Goal: Information Seeking & Learning: Learn about a topic

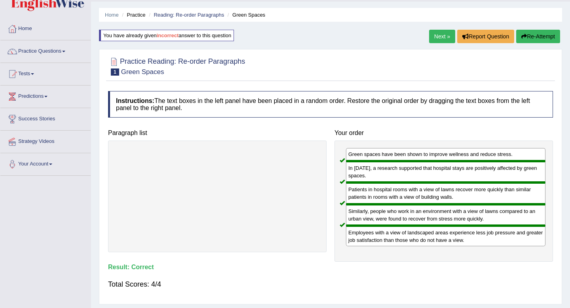
scroll to position [27, 0]
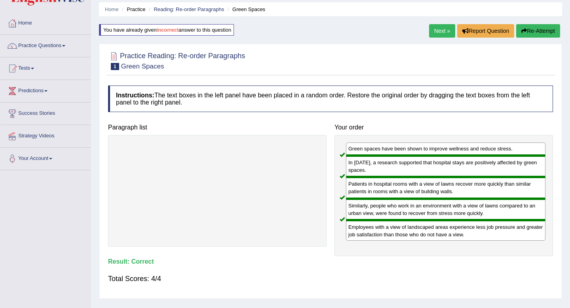
click at [542, 31] on button "Re-Attempt" at bounding box center [538, 30] width 44 height 13
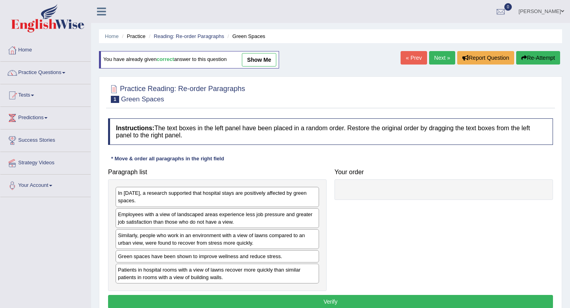
click at [436, 51] on link "Next »" at bounding box center [442, 57] width 26 height 13
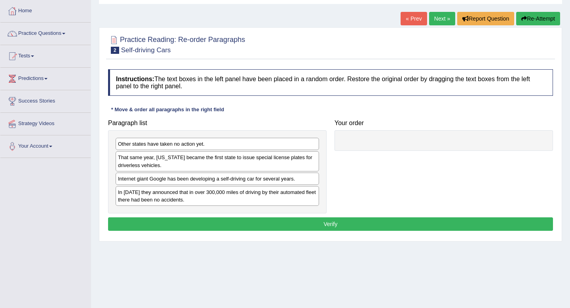
scroll to position [42, 0]
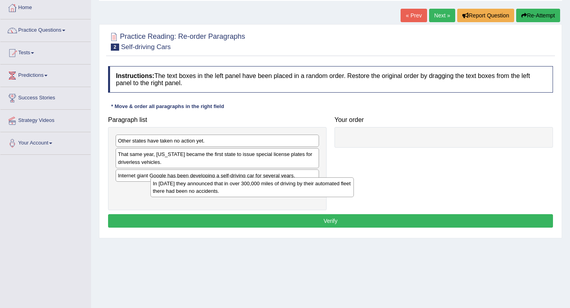
drag, startPoint x: 205, startPoint y: 196, endPoint x: 295, endPoint y: 175, distance: 93.1
click at [295, 177] on div "In 2012 they announced that in over 300,000 miles of driving by their automated…" at bounding box center [251, 187] width 203 height 20
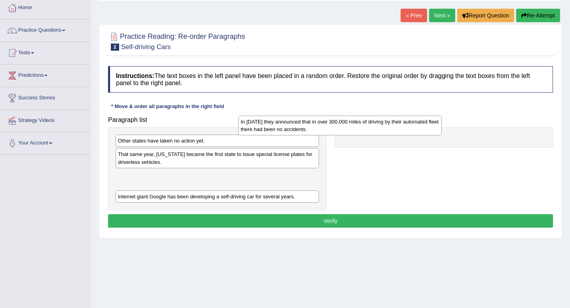
drag, startPoint x: 295, startPoint y: 175, endPoint x: 422, endPoint y: 121, distance: 137.4
click at [422, 121] on div "In 2012 they announced that in over 300,000 miles of driving by their automated…" at bounding box center [339, 126] width 203 height 20
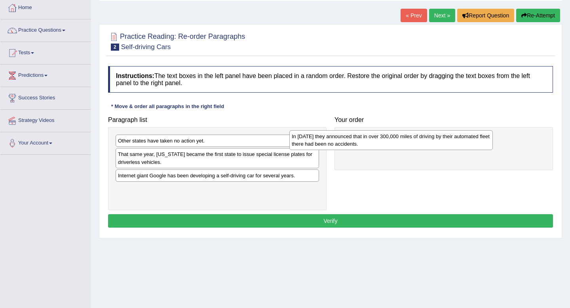
drag, startPoint x: 238, startPoint y: 170, endPoint x: 421, endPoint y: 127, distance: 187.9
click at [421, 130] on div "In 2012 they announced that in over 300,000 miles of driving by their automated…" at bounding box center [390, 140] width 203 height 20
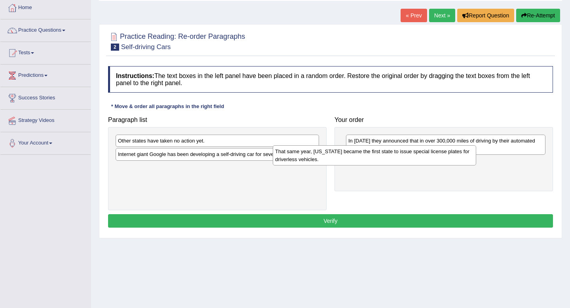
drag, startPoint x: 247, startPoint y: 157, endPoint x: 415, endPoint y: 165, distance: 168.3
click at [415, 165] on div "That same year, Nevada became the first state to issue special license plates f…" at bounding box center [374, 155] width 203 height 20
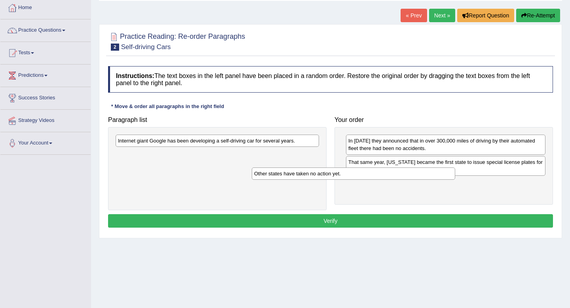
drag, startPoint x: 205, startPoint y: 146, endPoint x: 341, endPoint y: 178, distance: 140.0
click at [341, 178] on div "Other states have taken no action yet." at bounding box center [353, 173] width 203 height 12
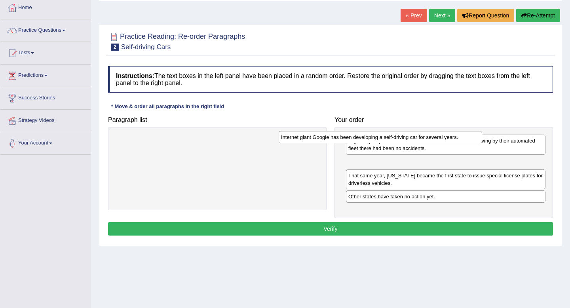
drag, startPoint x: 260, startPoint y: 142, endPoint x: 439, endPoint y: 137, distance: 178.5
click at [439, 137] on div "Internet giant Google has been developing a self-driving car for several years." at bounding box center [379, 137] width 203 height 12
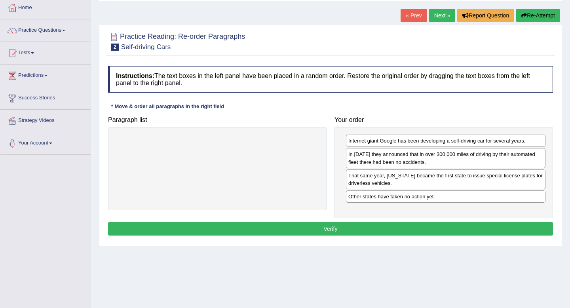
click at [322, 234] on button "Verify" at bounding box center [330, 228] width 445 height 13
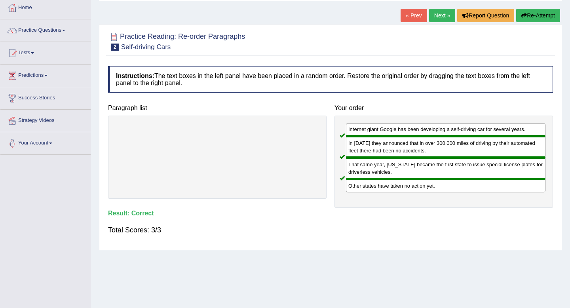
click at [436, 13] on link "Next »" at bounding box center [442, 15] width 26 height 13
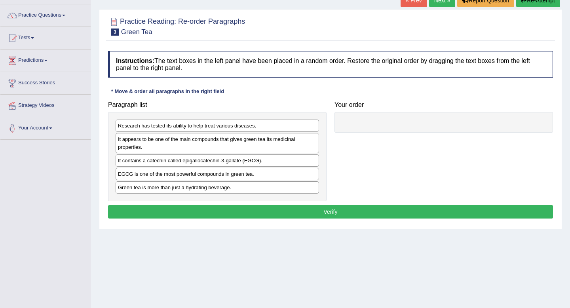
scroll to position [58, 0]
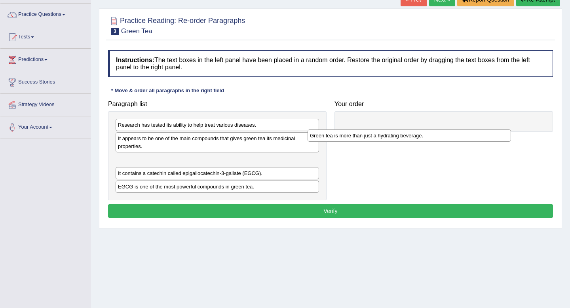
drag, startPoint x: 162, startPoint y: 191, endPoint x: 360, endPoint y: 137, distance: 205.0
click at [360, 137] on div "Green tea is more than just a hydrating beverage." at bounding box center [408, 135] width 203 height 12
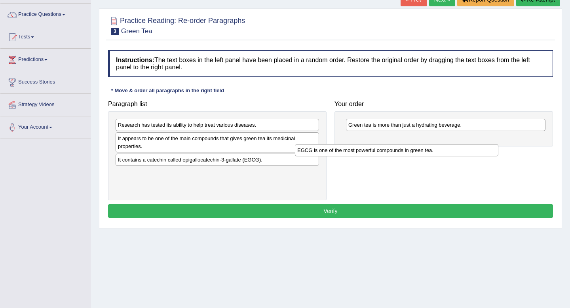
drag, startPoint x: 170, startPoint y: 173, endPoint x: 365, endPoint y: 145, distance: 197.0
click at [365, 145] on div "EGCG is one of the most powerful compounds in green tea." at bounding box center [396, 150] width 203 height 12
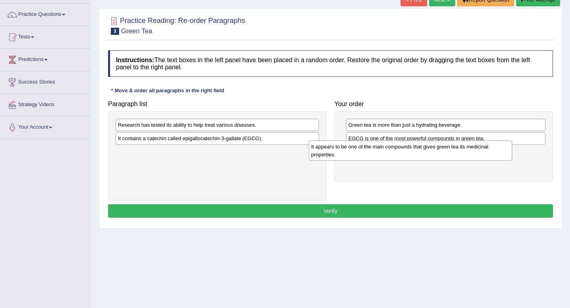
drag, startPoint x: 174, startPoint y: 142, endPoint x: 367, endPoint y: 150, distance: 193.2
click at [367, 150] on div "It appears to be one of the main compounds that gives green tea its medicinal p…" at bounding box center [410, 150] width 203 height 20
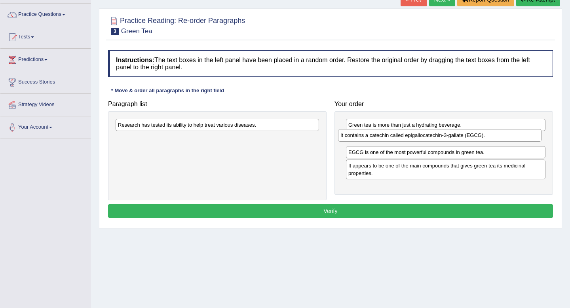
drag, startPoint x: 218, startPoint y: 141, endPoint x: 440, endPoint y: 138, distance: 222.3
click at [440, 138] on div "It contains a catechin called epigallocatechin-3-gallate (EGCG)." at bounding box center [439, 135] width 203 height 12
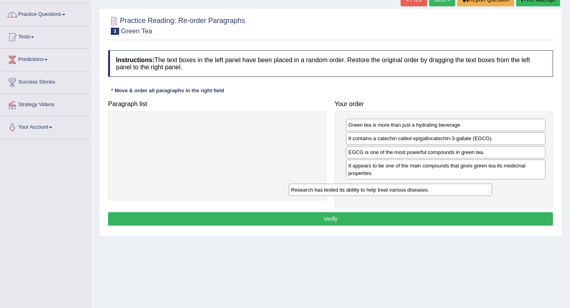
drag, startPoint x: 272, startPoint y: 128, endPoint x: 449, endPoint y: 191, distance: 187.9
click at [449, 191] on div "Research has tested its ability to help treat various diseases." at bounding box center [389, 190] width 203 height 12
click at [422, 218] on button "Verify" at bounding box center [330, 218] width 445 height 13
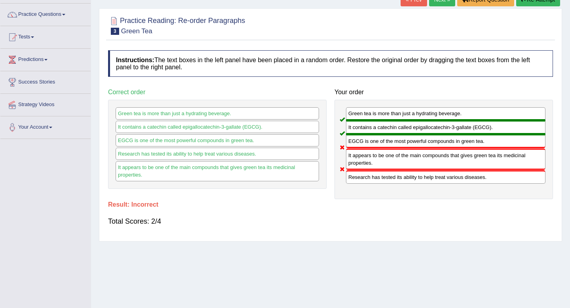
click at [534, 0] on button "Re-Attempt" at bounding box center [538, -1] width 44 height 13
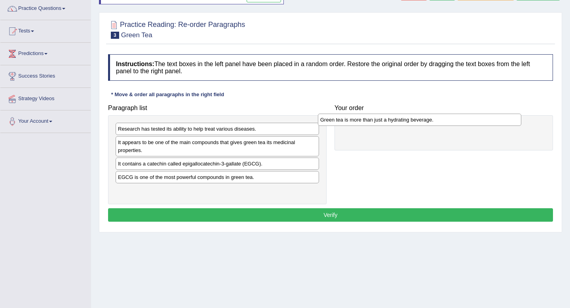
drag, startPoint x: 208, startPoint y: 190, endPoint x: 410, endPoint y: 119, distance: 214.8
click at [410, 119] on div "Green tea is more than just a hydrating beverage." at bounding box center [419, 120] width 203 height 12
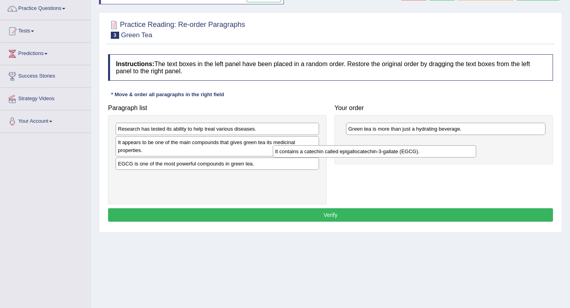
drag, startPoint x: 189, startPoint y: 165, endPoint x: 367, endPoint y: 146, distance: 179.0
click at [367, 146] on div "It contains a catechin called epigallocatechin-3-gallate (EGCG)." at bounding box center [374, 151] width 203 height 12
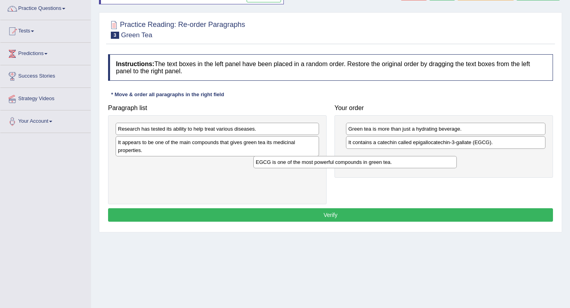
drag, startPoint x: 220, startPoint y: 166, endPoint x: 400, endPoint y: 158, distance: 180.5
click at [400, 158] on div "EGCG is one of the most powerful compounds in green tea." at bounding box center [354, 162] width 203 height 12
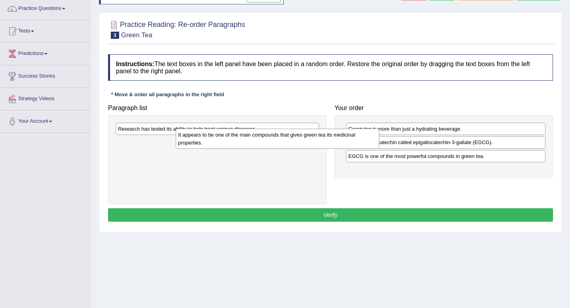
drag, startPoint x: 223, startPoint y: 147, endPoint x: 250, endPoint y: 154, distance: 28.2
click at [250, 148] on div "It appears to be one of the main compounds that gives green tea its medicinal p…" at bounding box center [277, 139] width 203 height 20
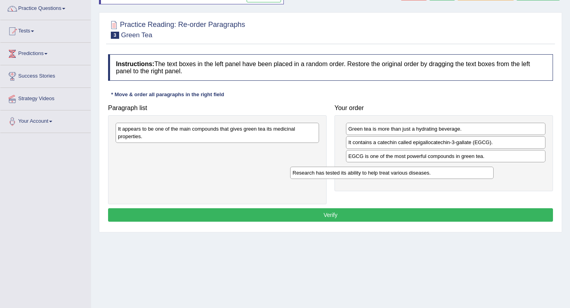
drag, startPoint x: 235, startPoint y: 129, endPoint x: 409, endPoint y: 172, distance: 180.1
click at [409, 172] on div "Research has tested its ability to help treat various diseases." at bounding box center [391, 173] width 203 height 12
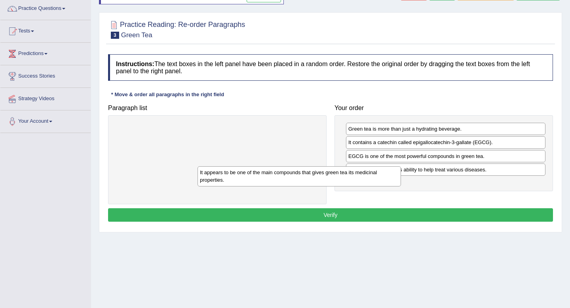
drag, startPoint x: 278, startPoint y: 131, endPoint x: 378, endPoint y: 186, distance: 114.2
click at [378, 186] on div "It appears to be one of the main compounds that gives green tea its medicinal p…" at bounding box center [298, 176] width 203 height 20
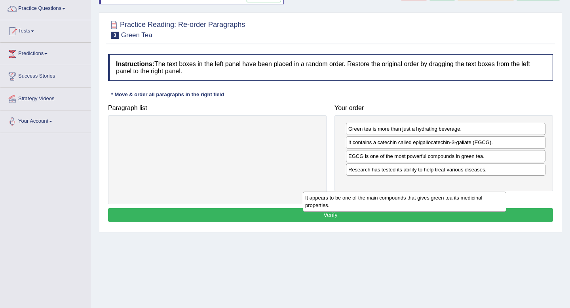
drag, startPoint x: 241, startPoint y: 128, endPoint x: 440, endPoint y: 188, distance: 207.9
click at [440, 191] on div "It appears to be one of the main compounds that gives green tea its medicinal p…" at bounding box center [404, 201] width 203 height 20
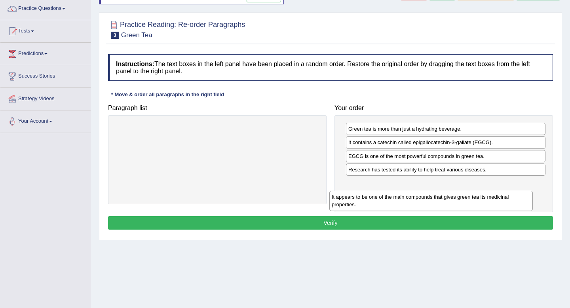
drag, startPoint x: 206, startPoint y: 132, endPoint x: 420, endPoint y: 199, distance: 224.2
click at [420, 199] on div "It appears to be one of the main compounds that gives green tea its medicinal p…" at bounding box center [430, 201] width 203 height 20
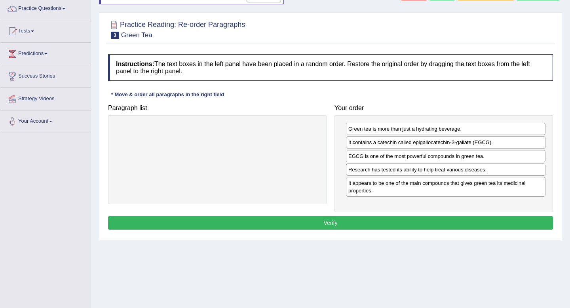
click at [333, 221] on button "Verify" at bounding box center [330, 222] width 445 height 13
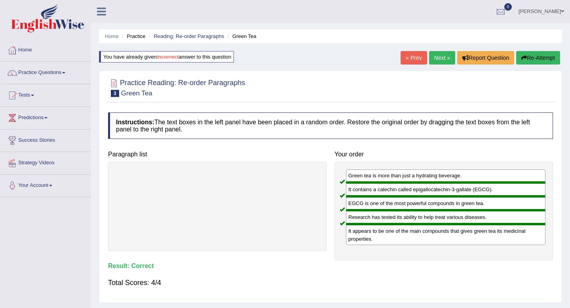
click at [437, 58] on link "Next »" at bounding box center [442, 57] width 26 height 13
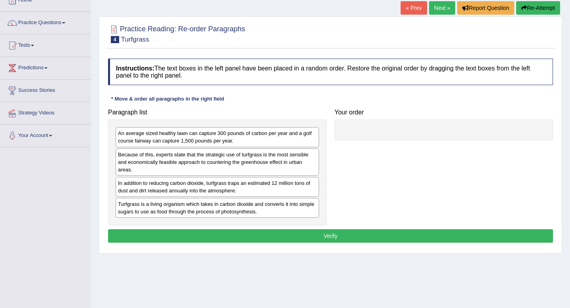
scroll to position [54, 0]
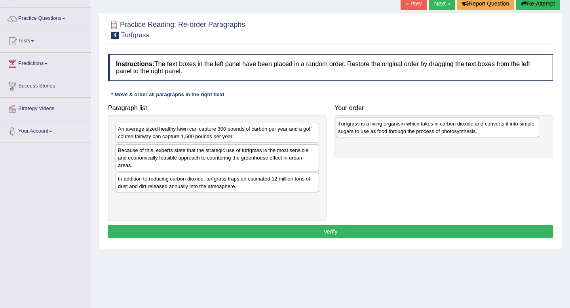
drag, startPoint x: 210, startPoint y: 198, endPoint x: 430, endPoint y: 122, distance: 232.4
click at [430, 122] on div "Turfgrass is a living organism which takes in carbon dioxide and converts it in…" at bounding box center [436, 127] width 203 height 20
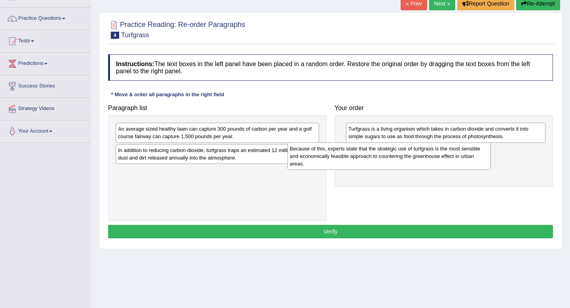
drag, startPoint x: 203, startPoint y: 160, endPoint x: 399, endPoint y: 154, distance: 195.5
click at [399, 154] on div "Because of this, experts state that the strategic use of turfgrass is the most …" at bounding box center [388, 155] width 203 height 27
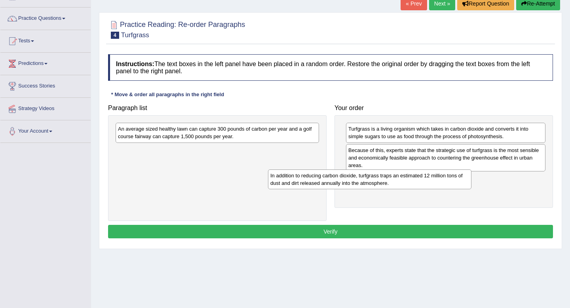
drag, startPoint x: 205, startPoint y: 155, endPoint x: 373, endPoint y: 183, distance: 171.2
click at [373, 183] on div "In addition to reducing carbon dioxide, turfgrass traps an estimated 12 million…" at bounding box center [369, 179] width 203 height 20
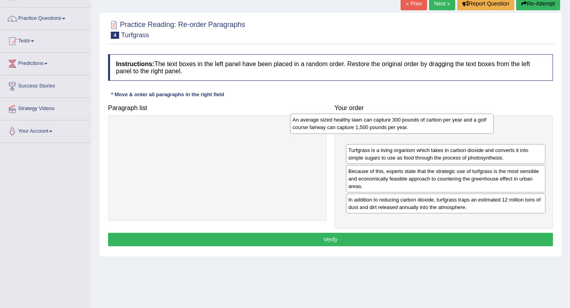
drag, startPoint x: 258, startPoint y: 137, endPoint x: 440, endPoint y: 129, distance: 182.5
click at [440, 129] on div "An average sized healthy lawn can capture 300 pounds of carbon per year and a g…" at bounding box center [391, 124] width 203 height 20
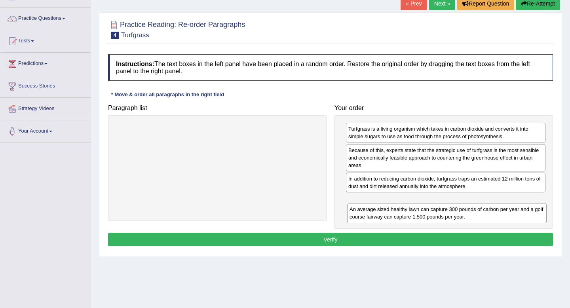
drag, startPoint x: 439, startPoint y: 129, endPoint x: 441, endPoint y: 209, distance: 80.3
click at [441, 209] on div "An average sized healthy lawn can capture 300 pounds of carbon per year and a g…" at bounding box center [446, 213] width 199 height 20
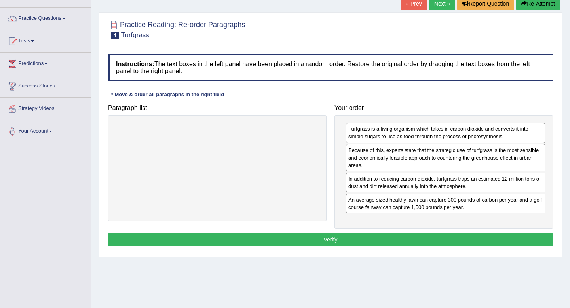
click at [347, 239] on button "Verify" at bounding box center [330, 239] width 445 height 13
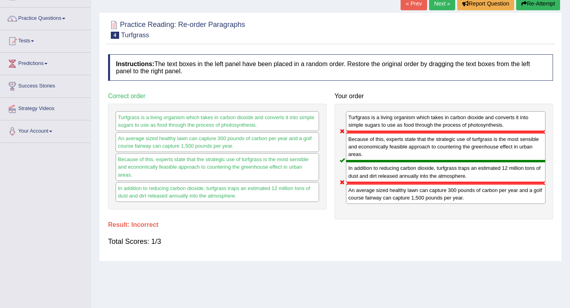
click at [531, 3] on button "Re-Attempt" at bounding box center [538, 3] width 44 height 13
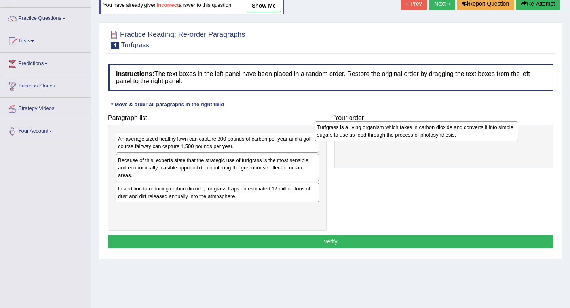
drag, startPoint x: 205, startPoint y: 210, endPoint x: 407, endPoint y: 125, distance: 218.9
click at [407, 125] on div "Turfgrass is a living organism which takes in carbon dioxide and converts it in…" at bounding box center [415, 131] width 203 height 20
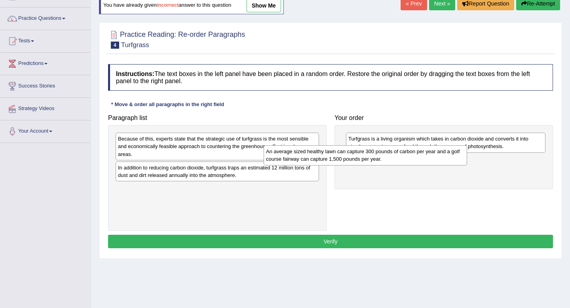
drag, startPoint x: 223, startPoint y: 145, endPoint x: 373, endPoint y: 162, distance: 150.5
click at [373, 162] on div "An average sized healthy lawn can capture 300 pounds of carbon per year and a g…" at bounding box center [364, 155] width 203 height 20
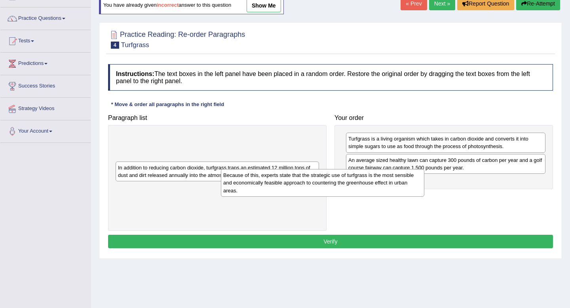
drag, startPoint x: 252, startPoint y: 143, endPoint x: 358, endPoint y: 181, distance: 111.9
click at [358, 181] on div "Because of this, experts state that the strategic use of turfgrass is the most …" at bounding box center [322, 182] width 203 height 27
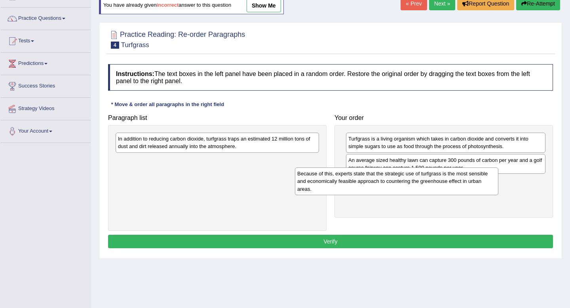
drag, startPoint x: 212, startPoint y: 145, endPoint x: 402, endPoint y: 184, distance: 193.8
click at [402, 184] on div "Because of this, experts state that the strategic use of turfgrass is the most …" at bounding box center [396, 180] width 203 height 27
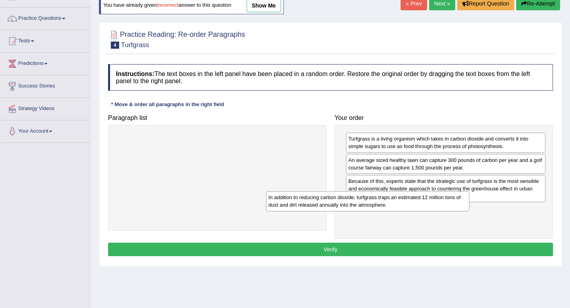
drag, startPoint x: 267, startPoint y: 143, endPoint x: 419, endPoint y: 206, distance: 164.4
click at [419, 206] on div "In addition to reducing carbon dioxide, turfgrass traps an estimated 12 million…" at bounding box center [367, 201] width 203 height 20
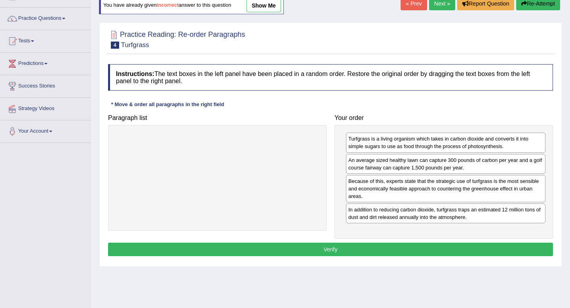
click at [324, 251] on button "Verify" at bounding box center [330, 248] width 445 height 13
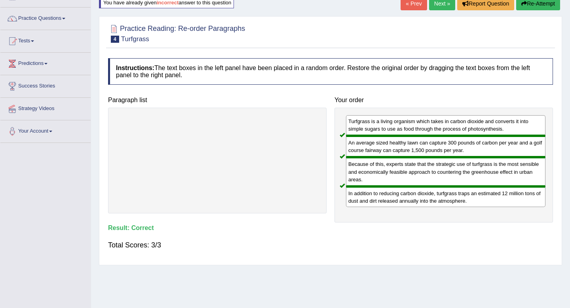
click at [436, 4] on link "Next »" at bounding box center [442, 3] width 26 height 13
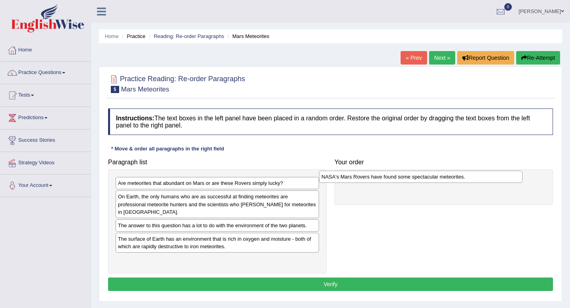
drag, startPoint x: 273, startPoint y: 225, endPoint x: 486, endPoint y: 177, distance: 219.0
click at [486, 177] on div "NASA's Mars Rovers have found some spectacular meteorites." at bounding box center [420, 176] width 203 height 12
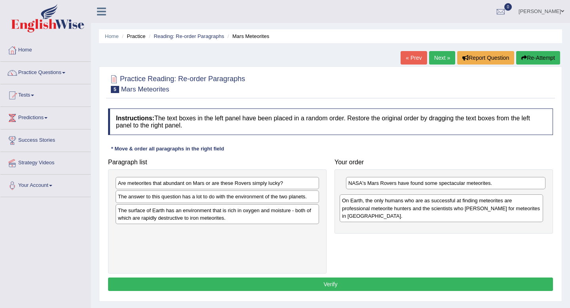
drag, startPoint x: 272, startPoint y: 208, endPoint x: 517, endPoint y: 208, distance: 244.9
click at [517, 208] on div "On Earth, the only humans who are as successful at finding meteorites are profe…" at bounding box center [440, 207] width 203 height 27
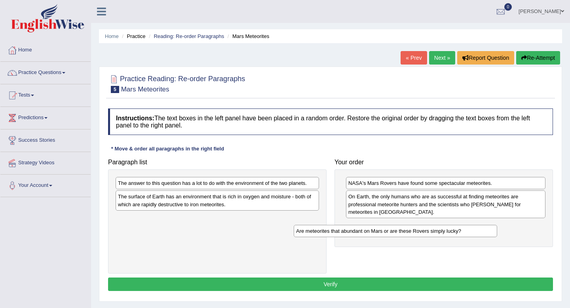
drag, startPoint x: 241, startPoint y: 181, endPoint x: 419, endPoint y: 228, distance: 184.0
click at [419, 228] on div "Are meteorites that abundant on Mars or are these Rovers simply lucky?" at bounding box center [395, 231] width 203 height 12
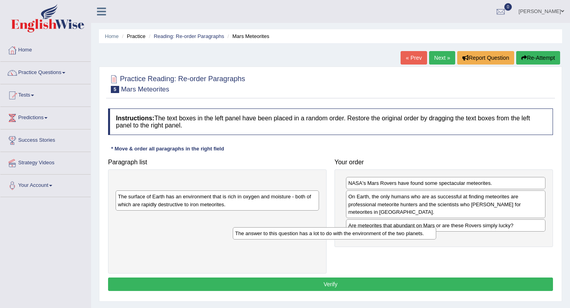
drag, startPoint x: 304, startPoint y: 179, endPoint x: 429, endPoint y: 231, distance: 135.8
click at [429, 231] on div "The answer to this question has a lot to do with the environment of the two pla…" at bounding box center [334, 233] width 203 height 12
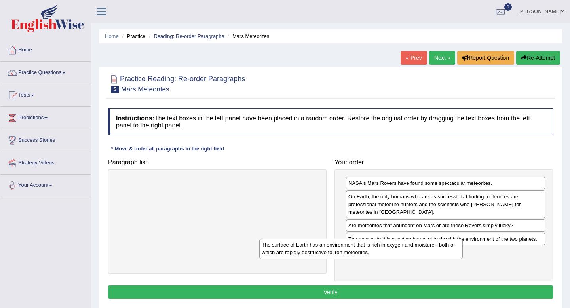
drag, startPoint x: 237, startPoint y: 188, endPoint x: 387, endPoint y: 253, distance: 163.5
click at [387, 253] on div "The surface of Earth has an environment that is rich in oxygen and moisture - b…" at bounding box center [360, 249] width 203 height 20
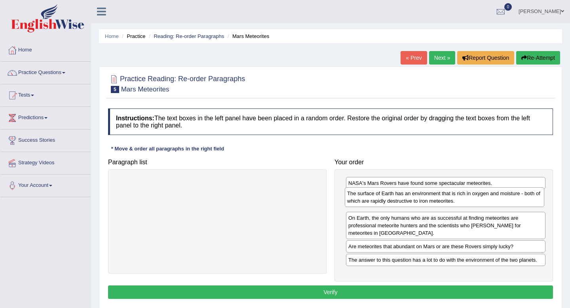
drag, startPoint x: 419, startPoint y: 259, endPoint x: 418, endPoint y: 201, distance: 59.0
click at [418, 201] on div "The surface of Earth has an environment that is rich in oxygen and moisture - b…" at bounding box center [444, 197] width 199 height 20
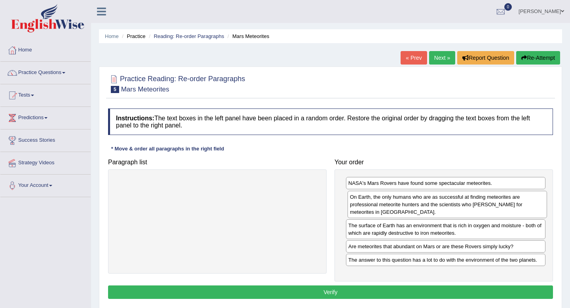
drag, startPoint x: 363, startPoint y: 233, endPoint x: 365, endPoint y: 210, distance: 22.7
click at [365, 211] on div "On Earth, the only humans who are as successful at finding meteorites are profe…" at bounding box center [446, 204] width 199 height 27
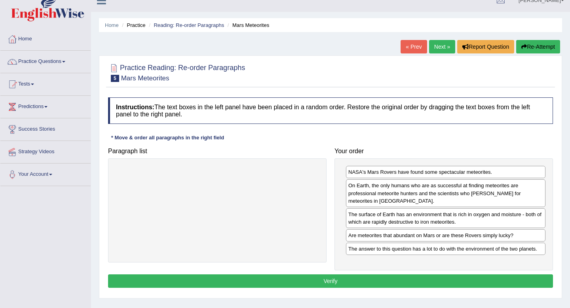
scroll to position [16, 0]
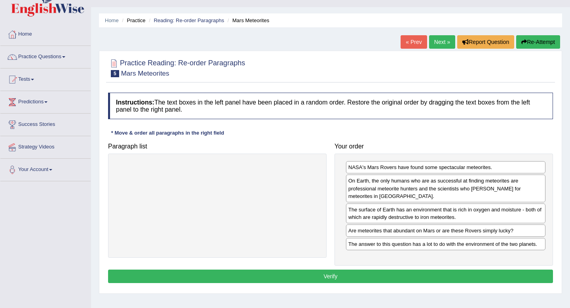
click at [389, 275] on button "Verify" at bounding box center [330, 275] width 445 height 13
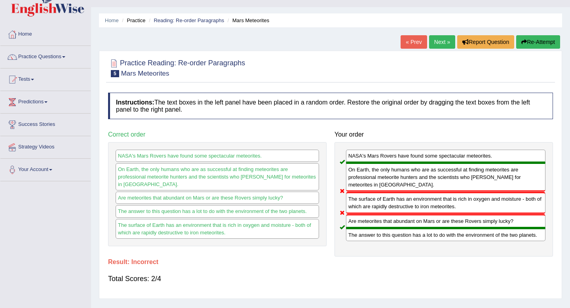
click at [534, 45] on button "Re-Attempt" at bounding box center [538, 41] width 44 height 13
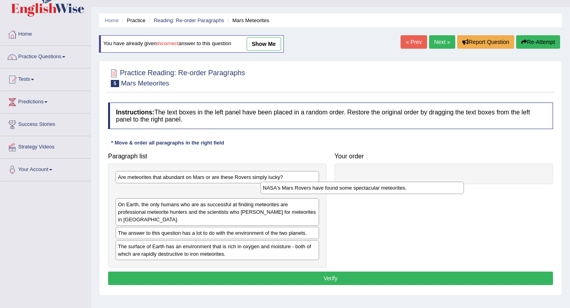
drag, startPoint x: 204, startPoint y: 221, endPoint x: 353, endPoint y: 183, distance: 153.6
click at [353, 183] on div "NASA's Mars Rovers have found some spectacular meteorites." at bounding box center [361, 188] width 203 height 12
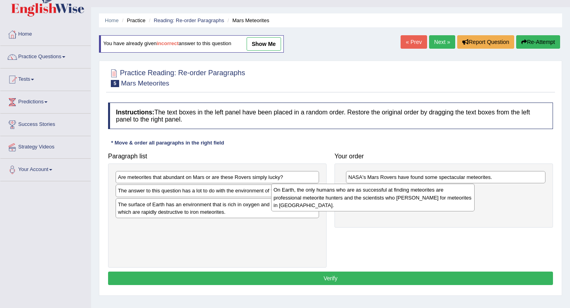
drag, startPoint x: 229, startPoint y: 193, endPoint x: 385, endPoint y: 192, distance: 156.2
click at [385, 192] on div "On Earth, the only humans who are as successful at finding meteorites are profe…" at bounding box center [372, 197] width 203 height 27
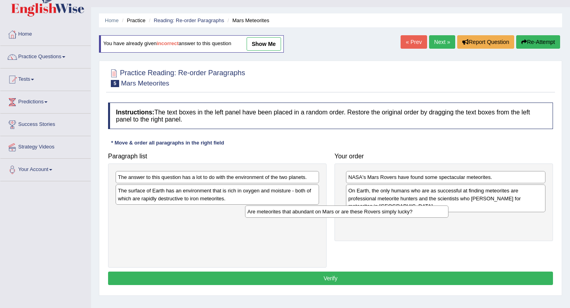
drag, startPoint x: 243, startPoint y: 177, endPoint x: 373, endPoint y: 219, distance: 136.8
click at [373, 218] on div "Are meteorites that abundant on Mars or are these Rovers simply lucky?" at bounding box center [346, 211] width 203 height 12
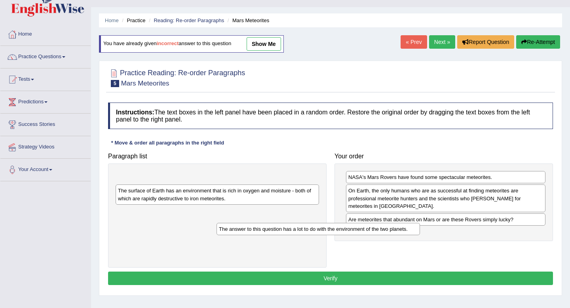
drag, startPoint x: 287, startPoint y: 175, endPoint x: 417, endPoint y: 239, distance: 144.9
click at [417, 235] on div "The answer to this question has a lot to do with the environment of the two pla…" at bounding box center [317, 229] width 203 height 12
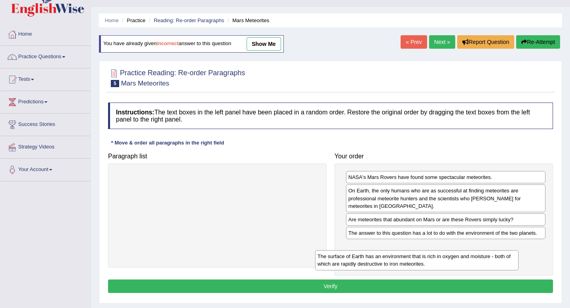
drag, startPoint x: 277, startPoint y: 182, endPoint x: 498, endPoint y: 264, distance: 236.4
click at [498, 264] on div "The surface of Earth has an environment that is rich in oxygen and moisture - b…" at bounding box center [416, 260] width 203 height 20
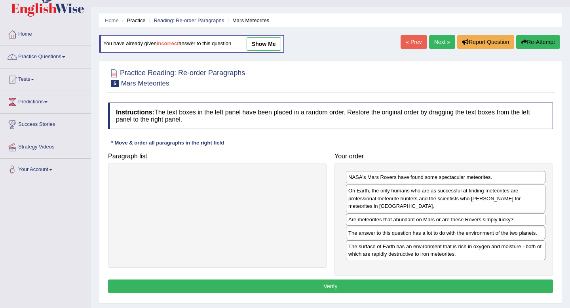
click at [424, 282] on button "Verify" at bounding box center [330, 285] width 445 height 13
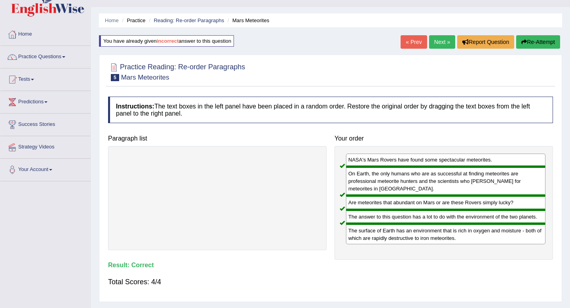
click at [443, 42] on link "Next »" at bounding box center [442, 41] width 26 height 13
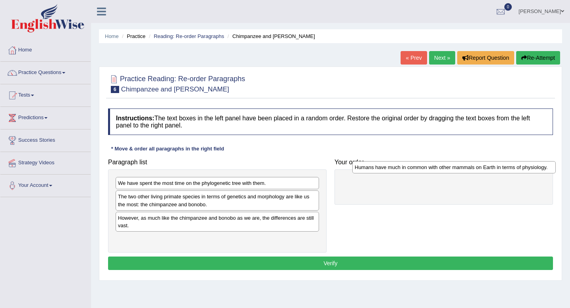
drag, startPoint x: 197, startPoint y: 217, endPoint x: 430, endPoint y: 175, distance: 236.8
click at [430, 173] on div "Humans have much in common with other mammals on Earth in terms of physiology." at bounding box center [453, 167] width 203 height 12
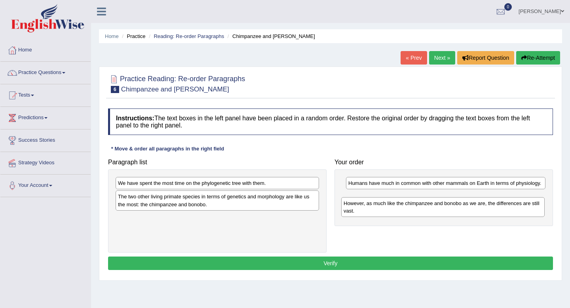
drag, startPoint x: 223, startPoint y: 223, endPoint x: 448, endPoint y: 207, distance: 226.0
click at [448, 207] on div "However, as much like the chimpanzee and bonobo as we are, the differences are …" at bounding box center [442, 207] width 203 height 20
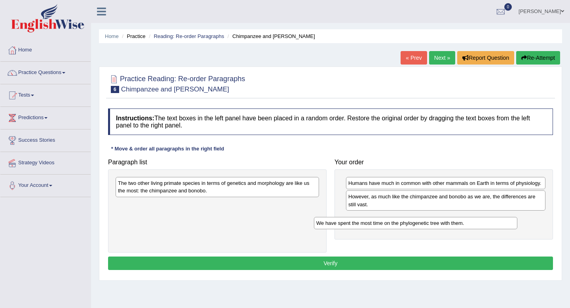
drag, startPoint x: 250, startPoint y: 184, endPoint x: 448, endPoint y: 223, distance: 202.0
click at [448, 223] on div "We have spent the most time on the phylogenetic tree with them." at bounding box center [415, 223] width 203 height 12
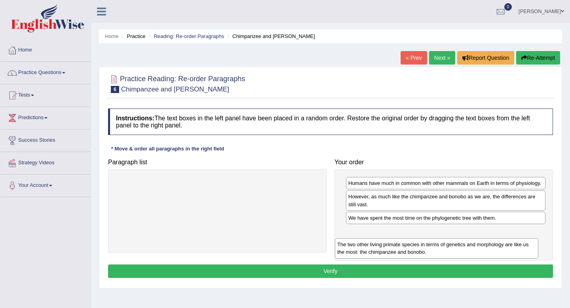
drag, startPoint x: 222, startPoint y: 184, endPoint x: 445, endPoint y: 241, distance: 229.6
click at [445, 241] on div "The two other living primate species in terms of genetics and morphology are li…" at bounding box center [436, 248] width 203 height 20
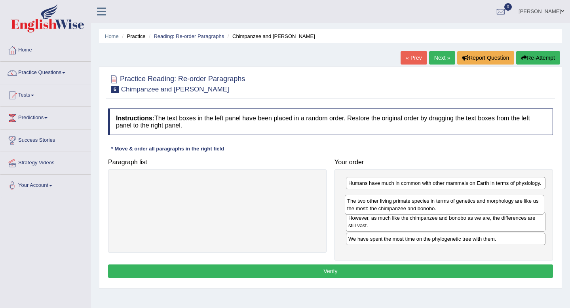
drag, startPoint x: 444, startPoint y: 249, endPoint x: 443, endPoint y: 211, distance: 38.0
click at [443, 211] on div "The two other living primate species in terms of genetics and morphology are li…" at bounding box center [444, 205] width 199 height 20
click at [428, 274] on button "Verify" at bounding box center [330, 270] width 445 height 13
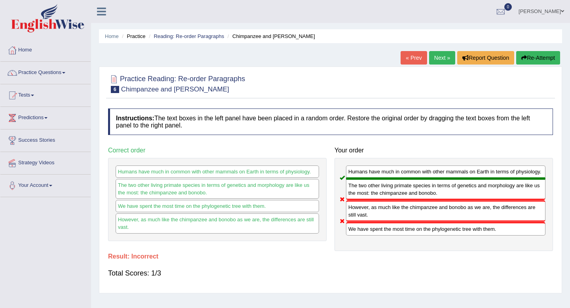
click at [536, 64] on button "Re-Attempt" at bounding box center [538, 57] width 44 height 13
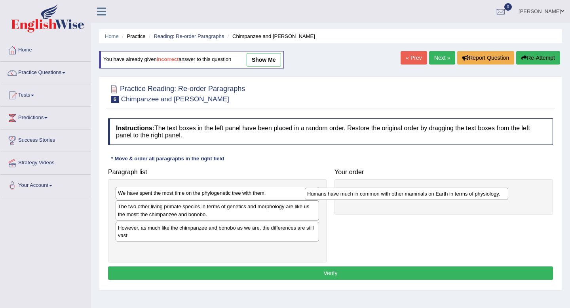
drag, startPoint x: 186, startPoint y: 228, endPoint x: 375, endPoint y: 193, distance: 193.2
click at [375, 193] on div "Humans have much in common with other mammals on Earth in terms of physiology." at bounding box center [406, 193] width 203 height 12
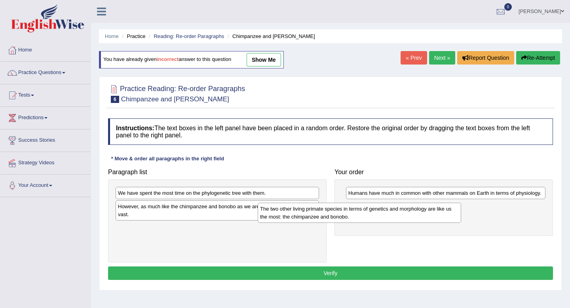
drag, startPoint x: 198, startPoint y: 209, endPoint x: 340, endPoint y: 210, distance: 142.0
click at [340, 210] on div "The two other living primate species in terms of genetics and morphology are li…" at bounding box center [359, 213] width 203 height 20
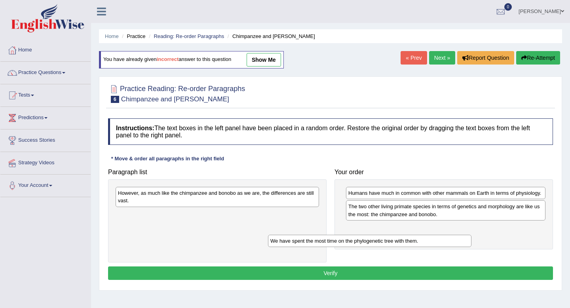
drag, startPoint x: 232, startPoint y: 190, endPoint x: 385, endPoint y: 237, distance: 160.3
click at [385, 237] on div "We have spent the most time on the phylogenetic tree with them." at bounding box center [369, 241] width 203 height 12
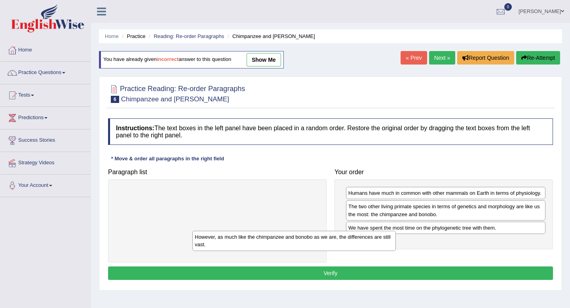
drag, startPoint x: 288, startPoint y: 197, endPoint x: 416, endPoint y: 246, distance: 137.6
click at [396, 246] on div "However, as much like the chimpanzee and bonobo as we are, the differences are …" at bounding box center [293, 241] width 203 height 20
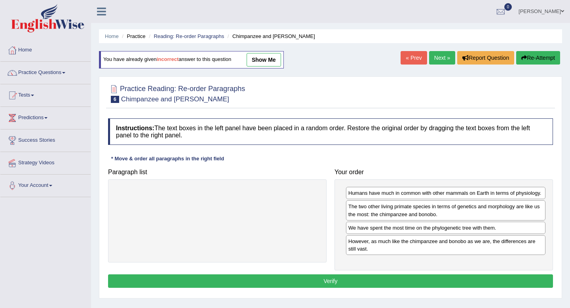
click at [338, 283] on button "Verify" at bounding box center [330, 280] width 445 height 13
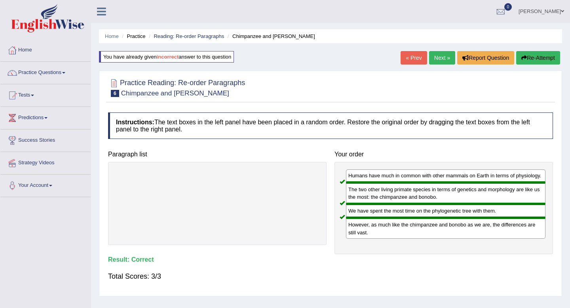
click at [435, 55] on link "Next »" at bounding box center [442, 57] width 26 height 13
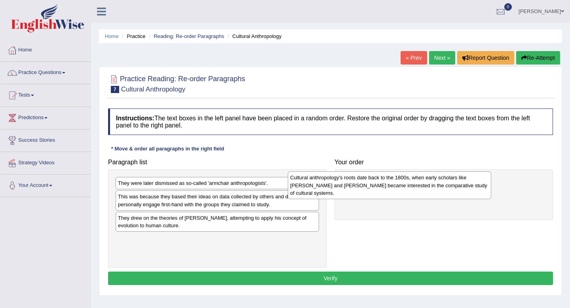
drag, startPoint x: 224, startPoint y: 204, endPoint x: 441, endPoint y: 188, distance: 217.3
click at [441, 188] on div "Cultural anthropology's roots date back to the 1800s, when early scholars like …" at bounding box center [389, 184] width 203 height 27
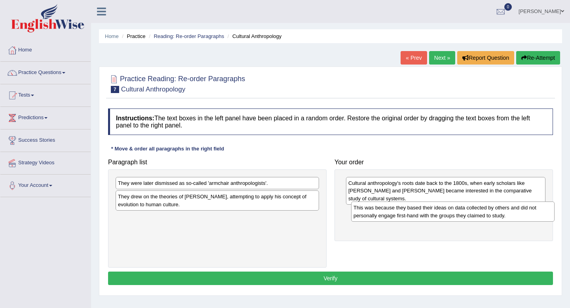
drag, startPoint x: 231, startPoint y: 203, endPoint x: 466, endPoint y: 214, distance: 234.8
click at [466, 214] on div "This was because they based their ideas on data collected by others and did not…" at bounding box center [452, 211] width 203 height 20
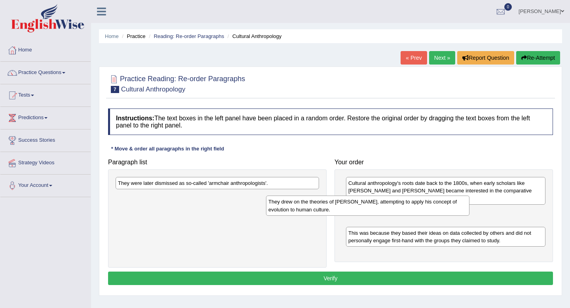
drag, startPoint x: 217, startPoint y: 205, endPoint x: 377, endPoint y: 215, distance: 160.9
click at [377, 215] on div "They drew on the theories of [PERSON_NAME], attempting to apply his concept of …" at bounding box center [367, 205] width 203 height 20
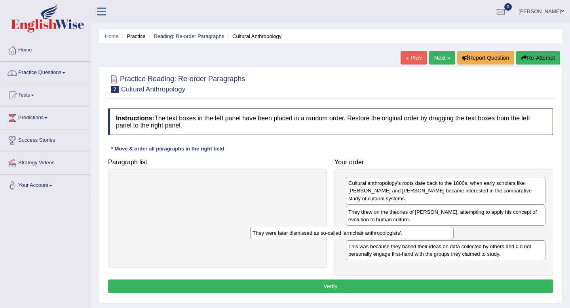
drag, startPoint x: 264, startPoint y: 183, endPoint x: 407, endPoint y: 234, distance: 151.8
click at [407, 234] on div "They were later dismissed as so-called 'armchair anthropologists'." at bounding box center [351, 233] width 203 height 12
click at [333, 279] on div "Instructions: The text boxes in the left panel have been placed in a random ord…" at bounding box center [330, 201] width 449 height 195
click at [330, 282] on button "Verify" at bounding box center [330, 285] width 445 height 13
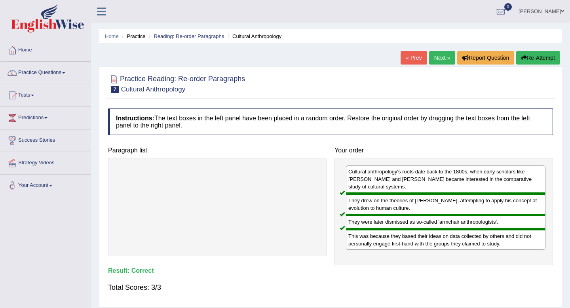
click at [438, 59] on link "Next »" at bounding box center [442, 57] width 26 height 13
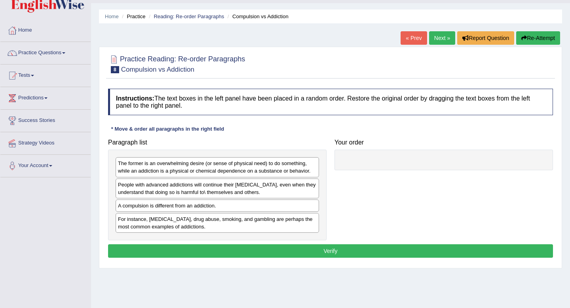
scroll to position [23, 0]
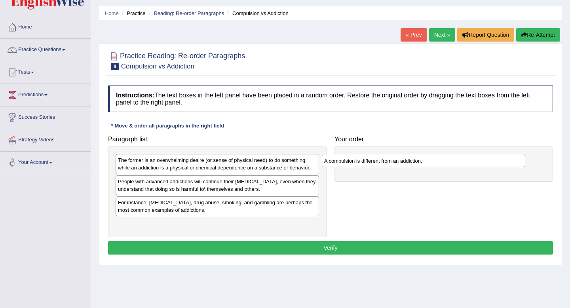
drag, startPoint x: 222, startPoint y: 201, endPoint x: 435, endPoint y: 159, distance: 217.0
click at [435, 159] on div "A compulsion is different from an addiction." at bounding box center [423, 161] width 203 height 12
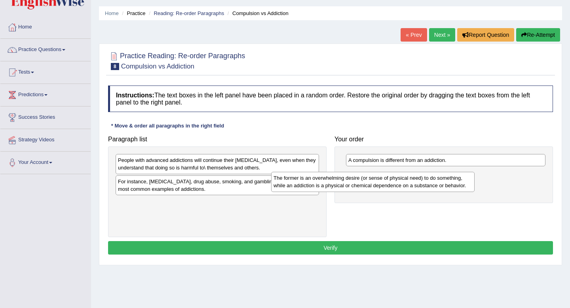
drag, startPoint x: 243, startPoint y: 161, endPoint x: 422, endPoint y: 174, distance: 179.3
click at [422, 174] on div "The former is an overwhelming desire (or sense of physical need) to do somethin…" at bounding box center [372, 182] width 203 height 20
